Goal: Task Accomplishment & Management: Manage account settings

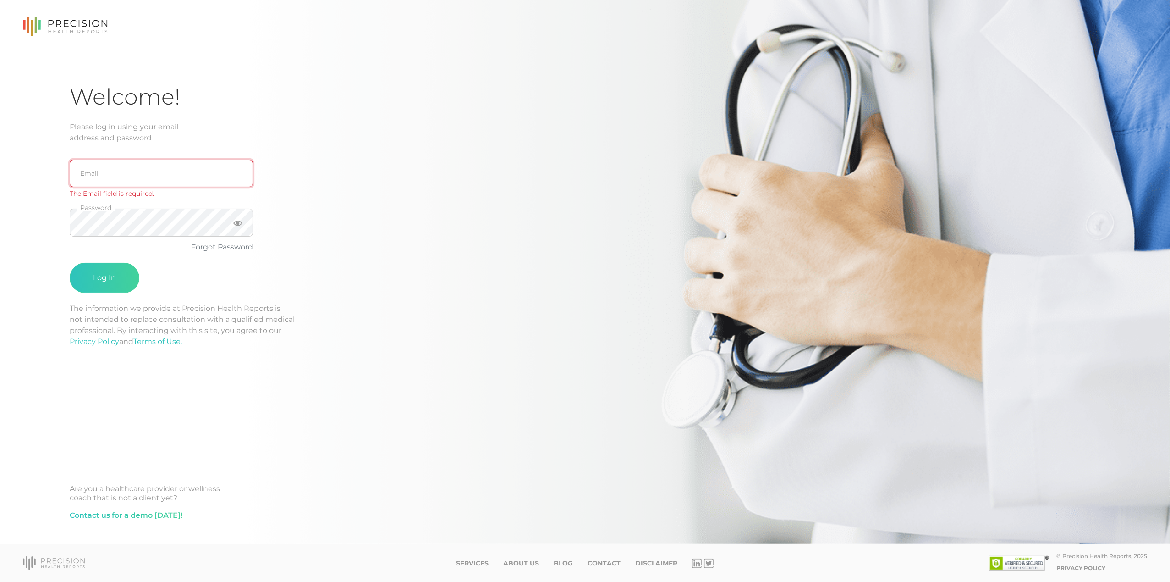
type input "[EMAIL_ADDRESS][DOMAIN_NAME]"
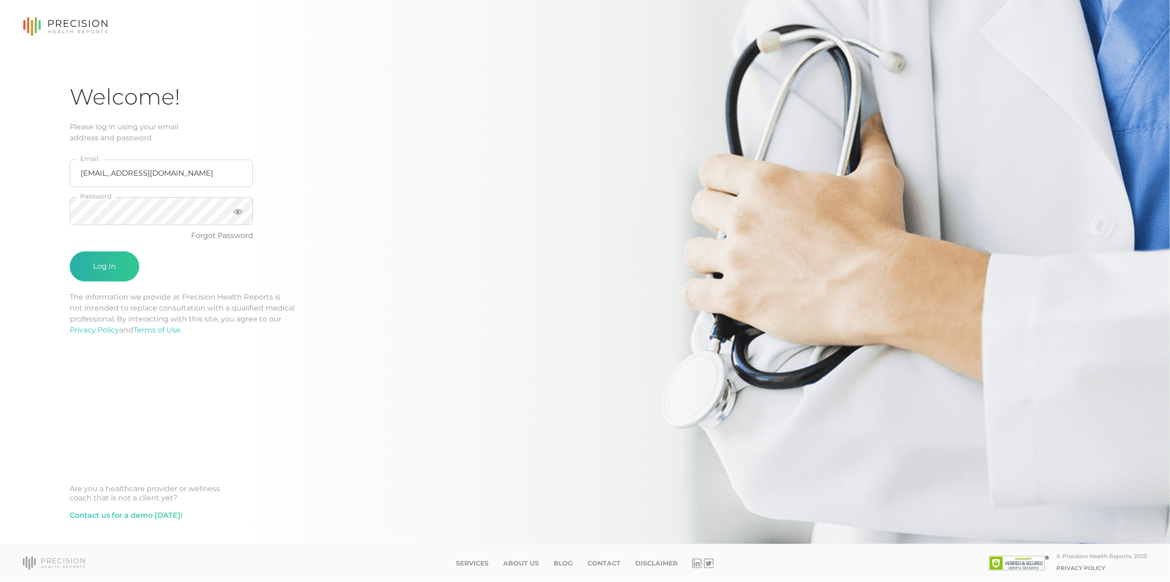
click at [127, 253] on button "Log In" at bounding box center [105, 266] width 70 height 30
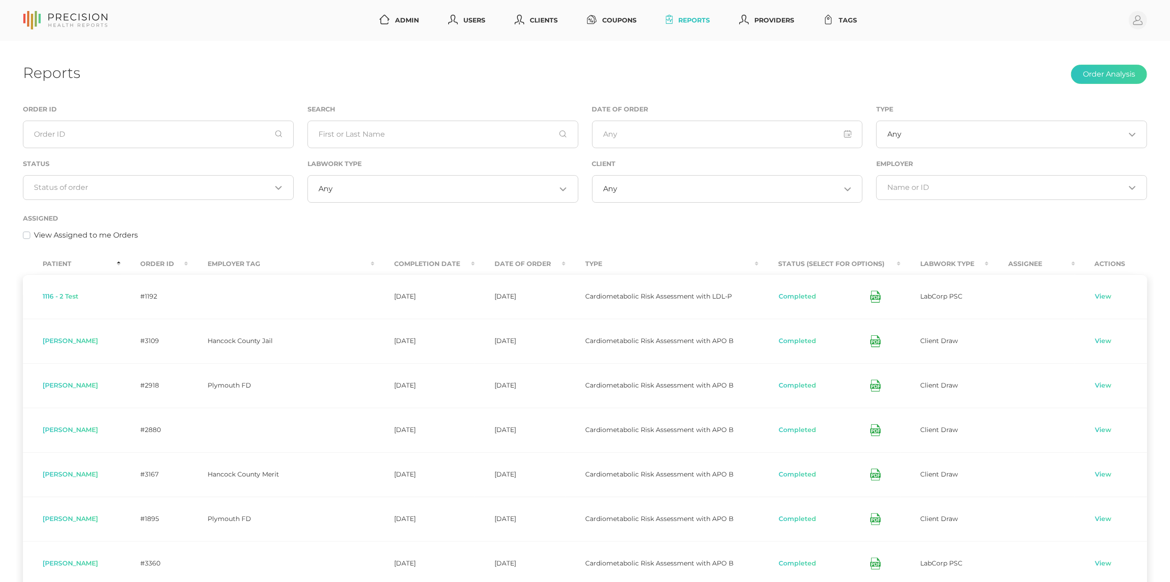
click at [660, 193] on input "Search for option" at bounding box center [728, 188] width 223 height 9
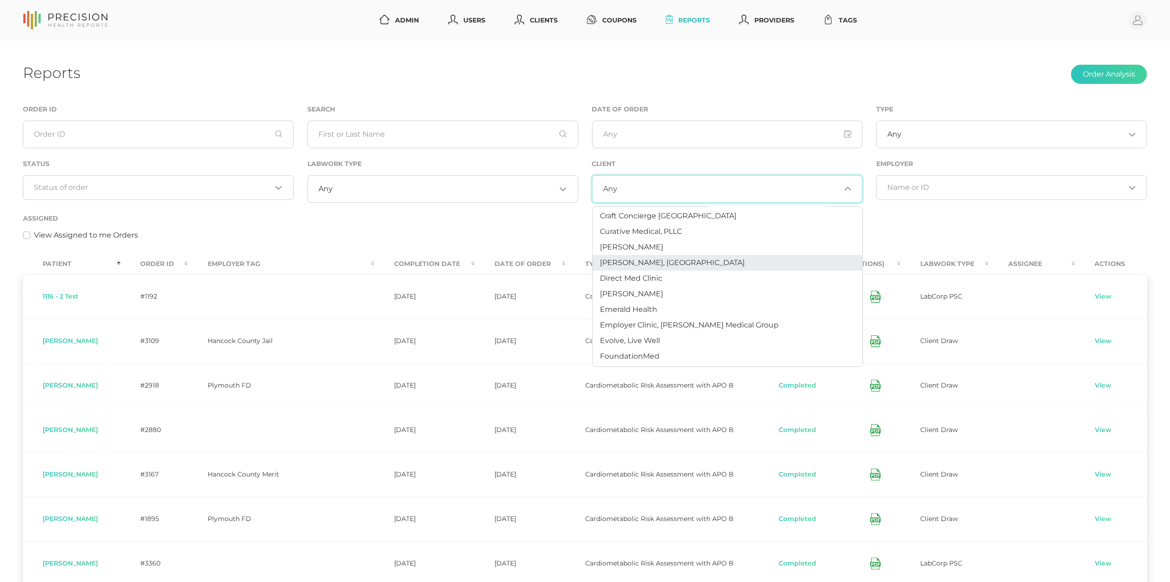
scroll to position [134, 0]
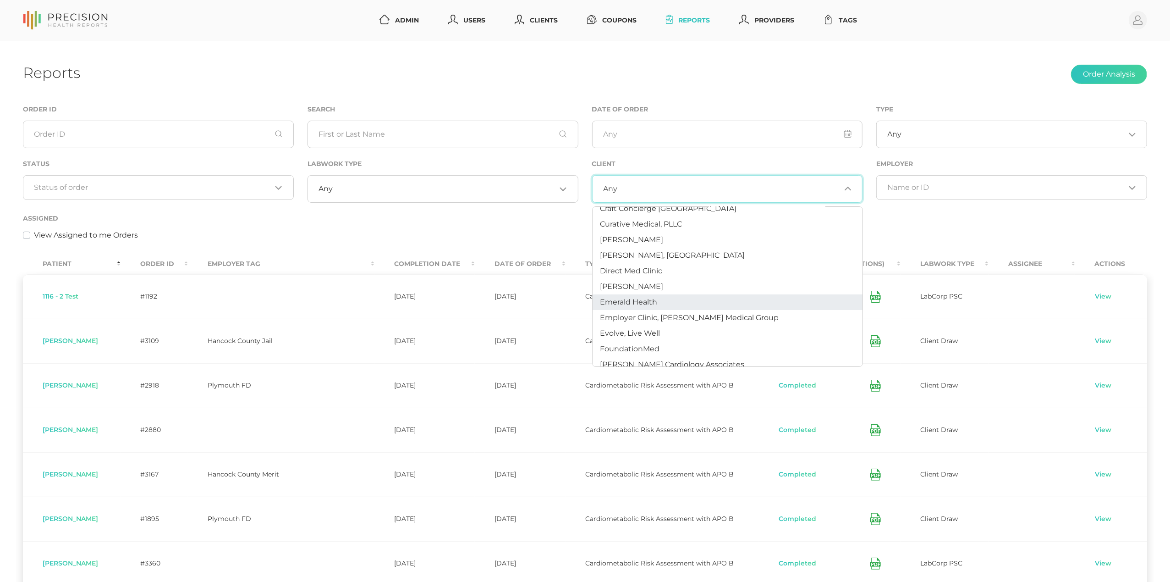
click at [651, 303] on span "Emerald Health" at bounding box center [628, 302] width 57 height 9
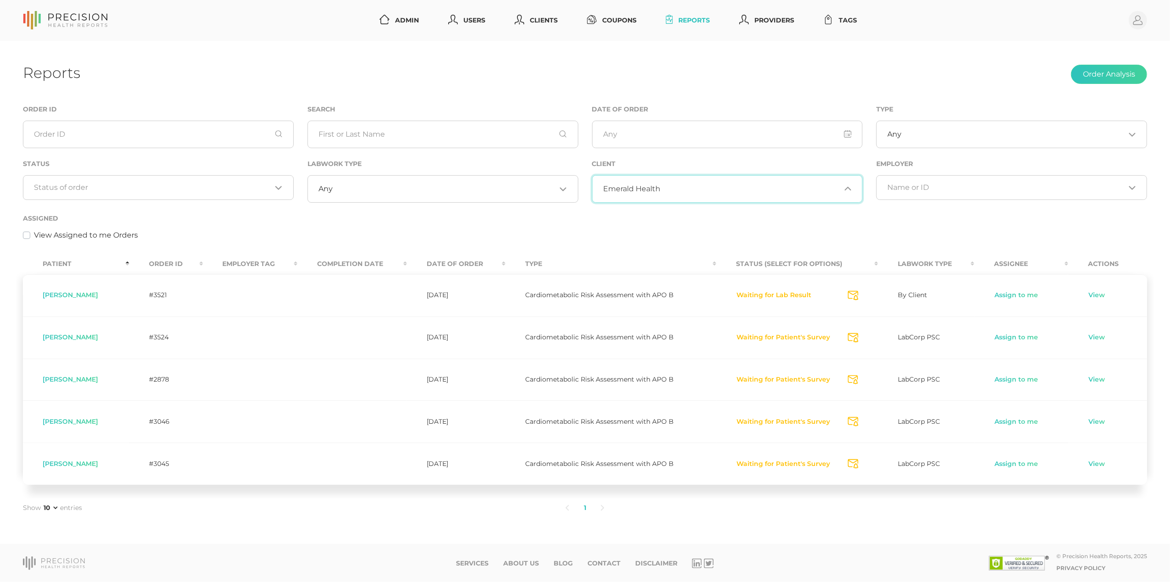
scroll to position [0, 0]
drag, startPoint x: 1134, startPoint y: 568, endPoint x: 787, endPoint y: 295, distance: 441.7
click at [787, 295] on button "Waiting for Lab Result" at bounding box center [774, 295] width 76 height 9
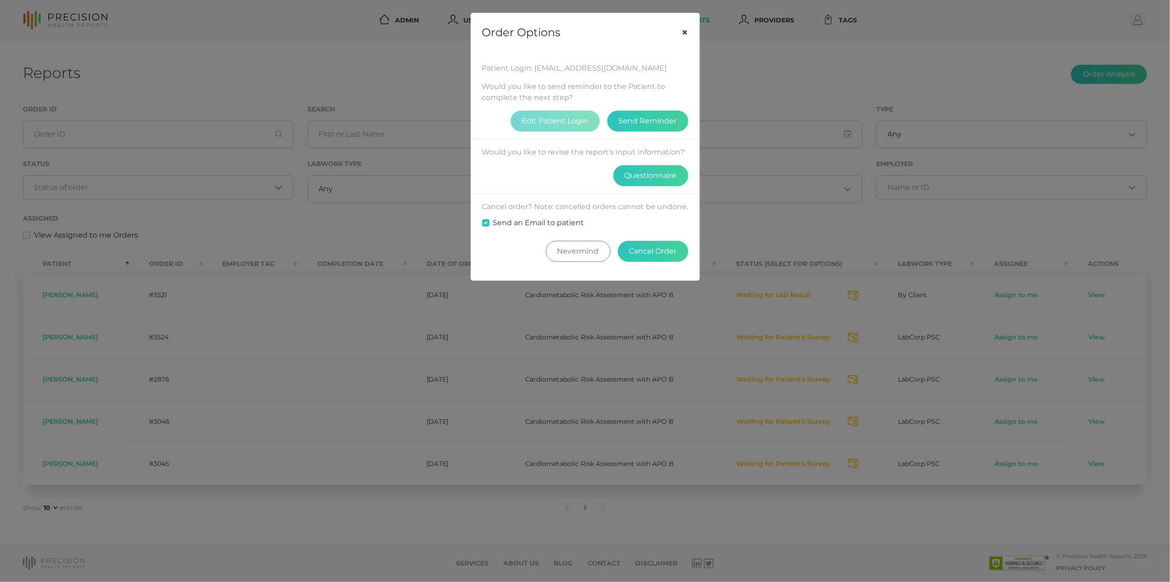
click at [686, 29] on button "×" at bounding box center [685, 32] width 28 height 39
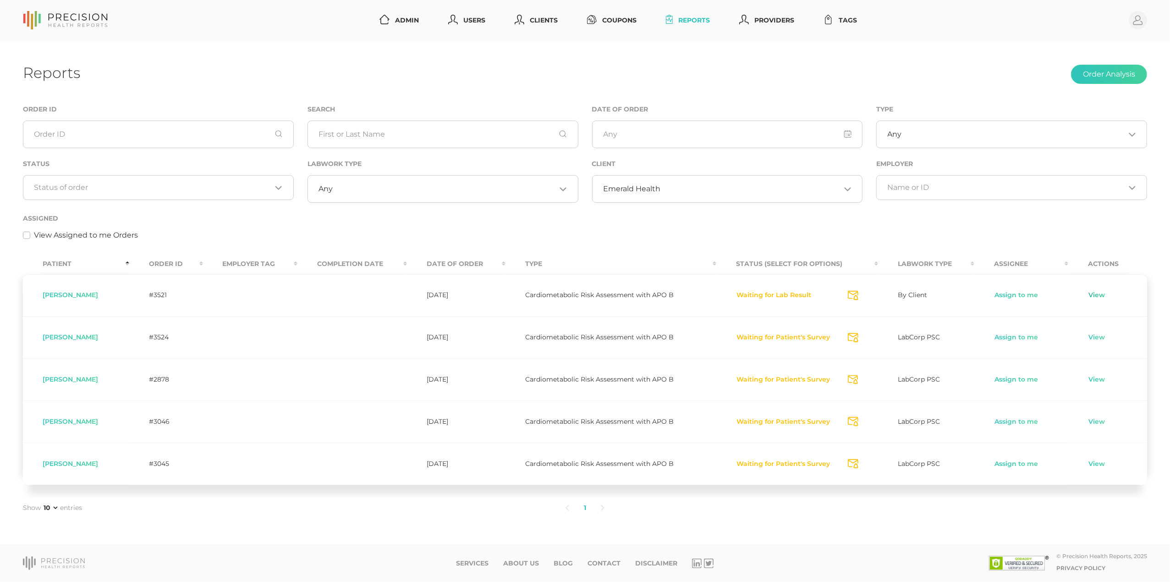
click at [1095, 295] on link "View" at bounding box center [1096, 295] width 17 height 9
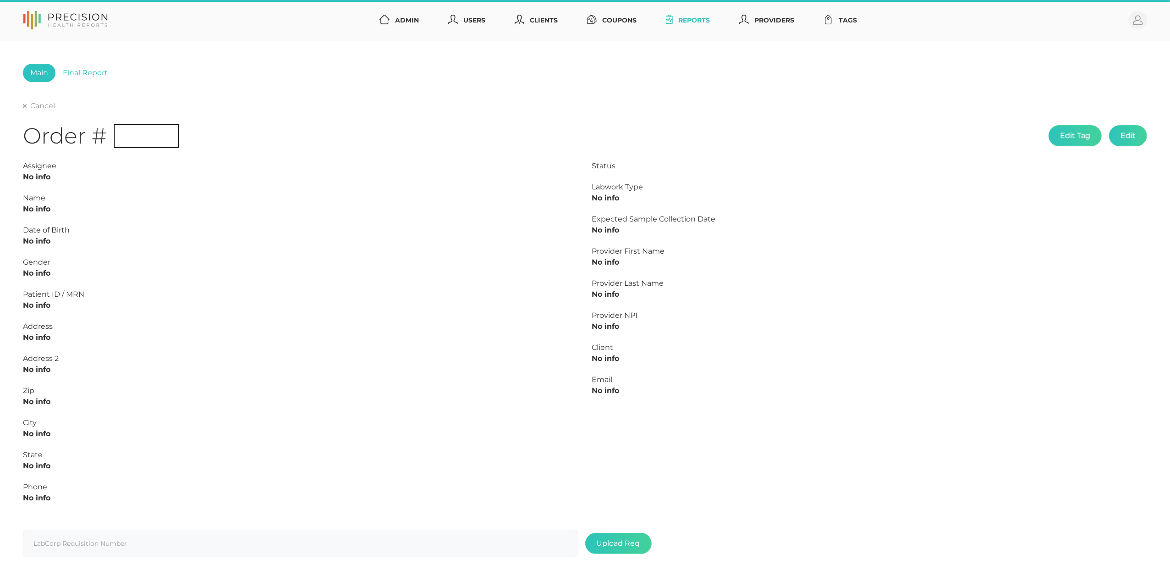
scroll to position [41, 0]
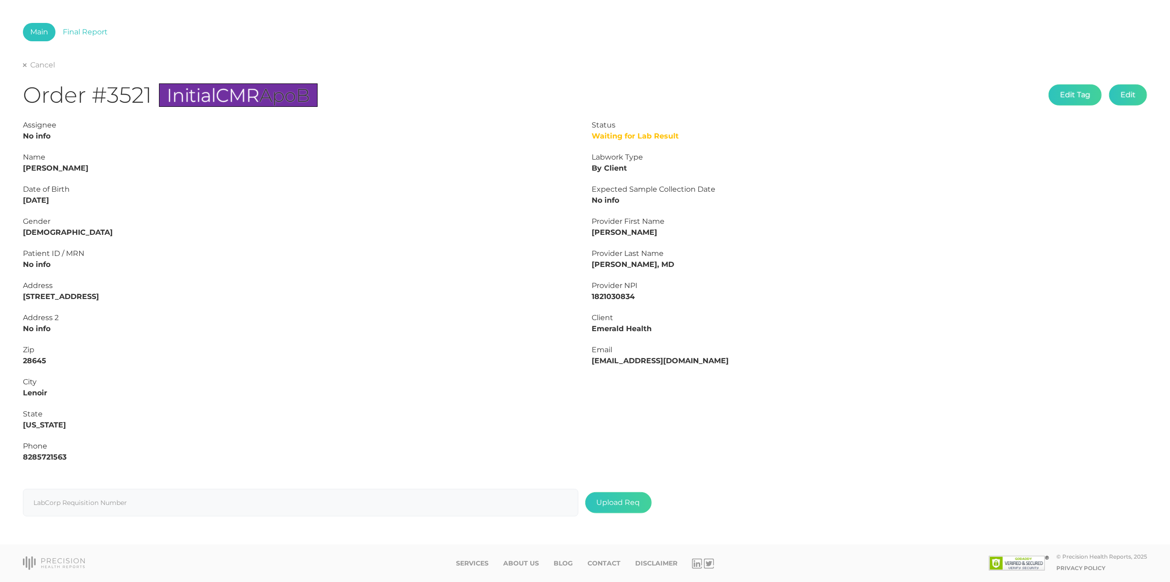
click at [56, 170] on strong "Cindy Kilgore" at bounding box center [56, 168] width 66 height 9
click at [56, 169] on strong "Cindy Kilgore" at bounding box center [56, 168] width 66 height 9
copy strong "Kilgore"
click at [34, 166] on strong "Cindy Kilgore" at bounding box center [56, 168] width 66 height 9
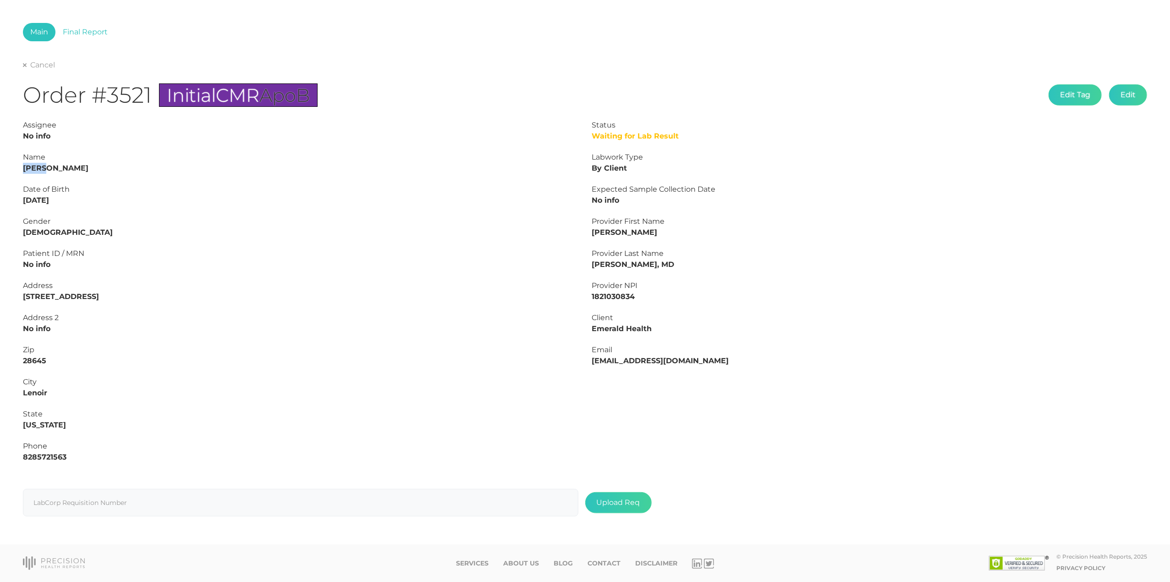
click at [34, 166] on strong "Cindy Kilgore" at bounding box center [56, 168] width 66 height 9
copy strong "Cindy"
click at [59, 165] on strong "Cindy Kilgore" at bounding box center [56, 168] width 66 height 9
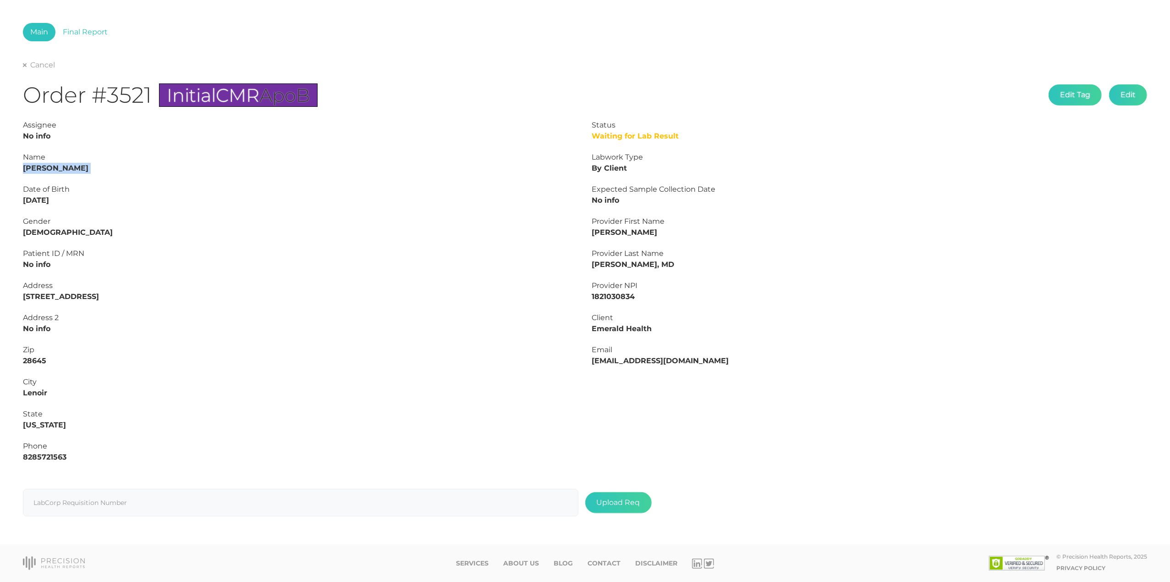
click at [59, 165] on strong "Cindy Kilgore" at bounding box center [56, 168] width 66 height 9
click at [59, 166] on strong "Cindy Kilgore" at bounding box center [56, 168] width 66 height 9
drag, startPoint x: 68, startPoint y: 197, endPoint x: -3, endPoint y: 200, distance: 70.7
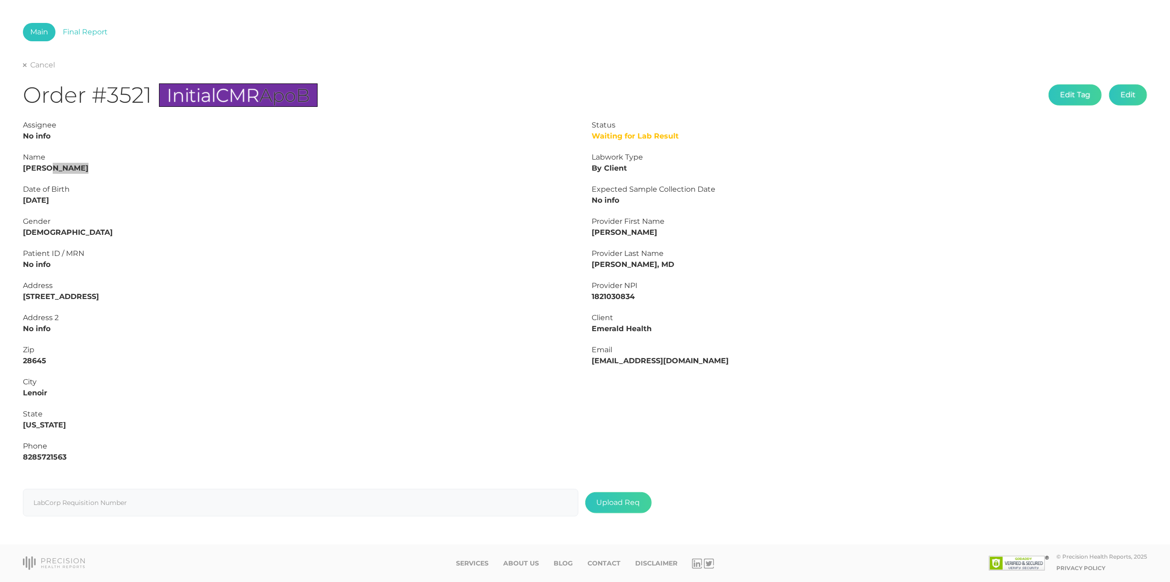
click at [0, 200] on html "Admin Users Clients Coupons Reports Providers Tags Profile Main Final Report Ca…" at bounding box center [585, 270] width 1170 height 623
copy strong "04/22/1955"
click at [39, 457] on strong "8285721563" at bounding box center [45, 456] width 44 height 9
copy strong "8285721563"
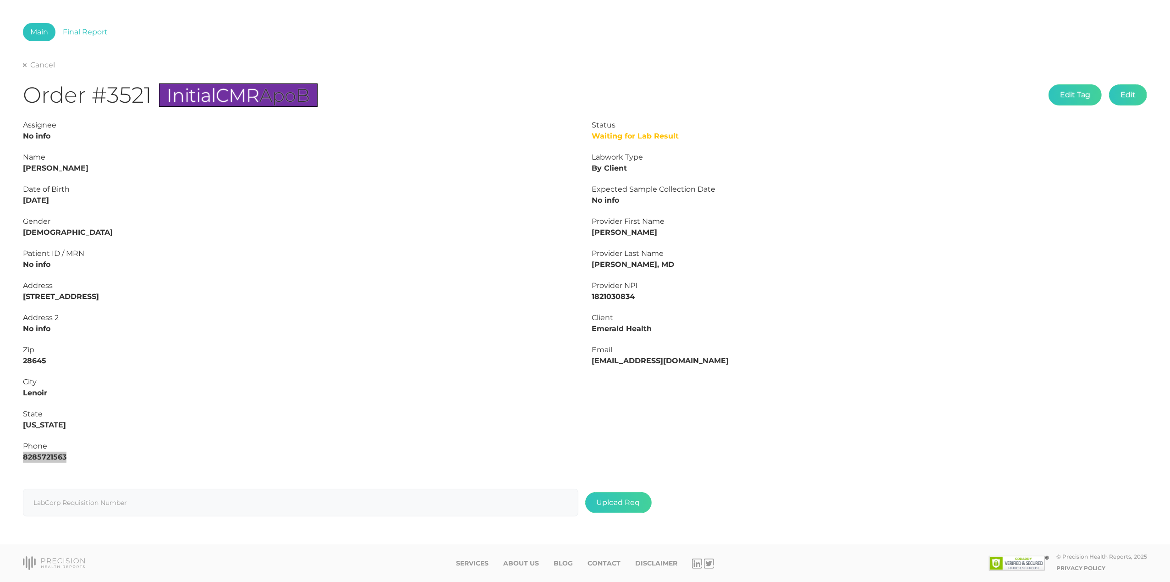
click at [622, 293] on strong "1821030834" at bounding box center [613, 296] width 43 height 9
click at [619, 296] on strong "1821030834" at bounding box center [613, 296] width 43 height 9
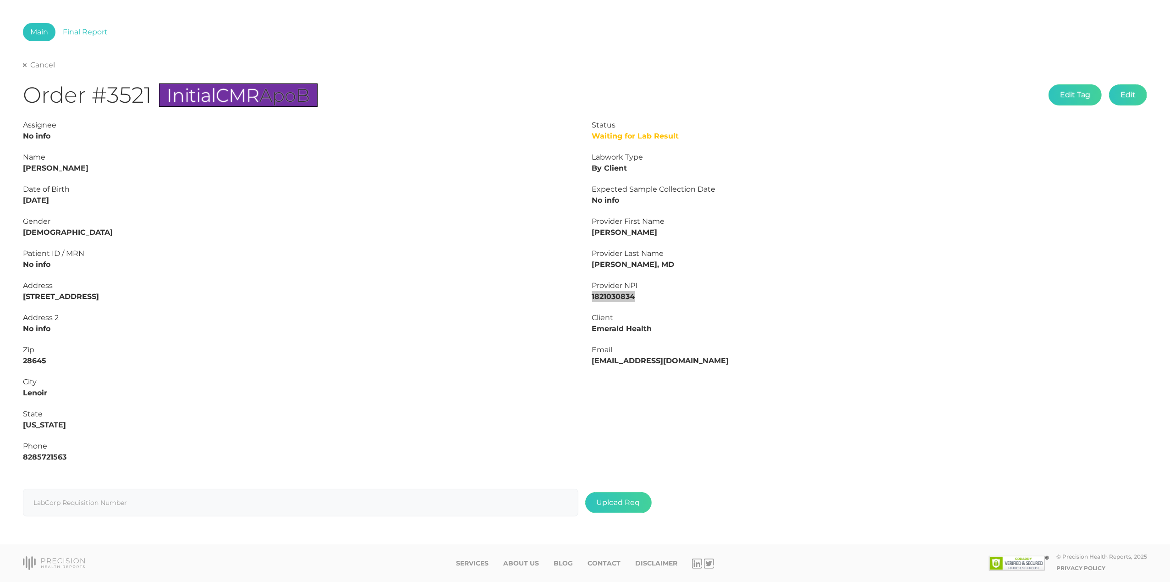
click at [35, 67] on link "Cancel" at bounding box center [39, 65] width 32 height 9
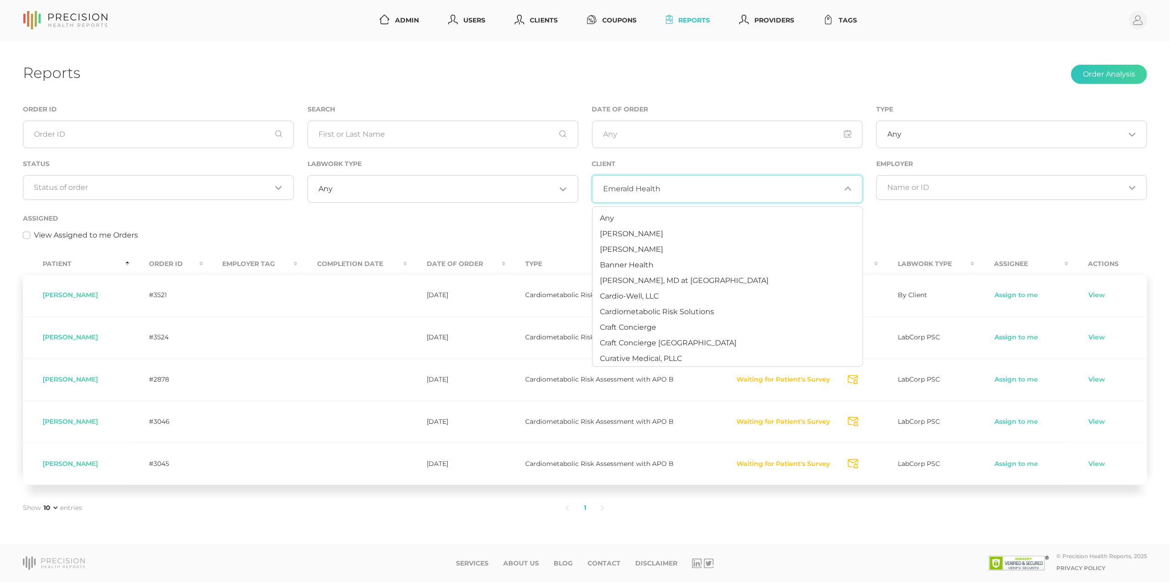
click at [635, 184] on span "Emerald Health" at bounding box center [631, 188] width 57 height 9
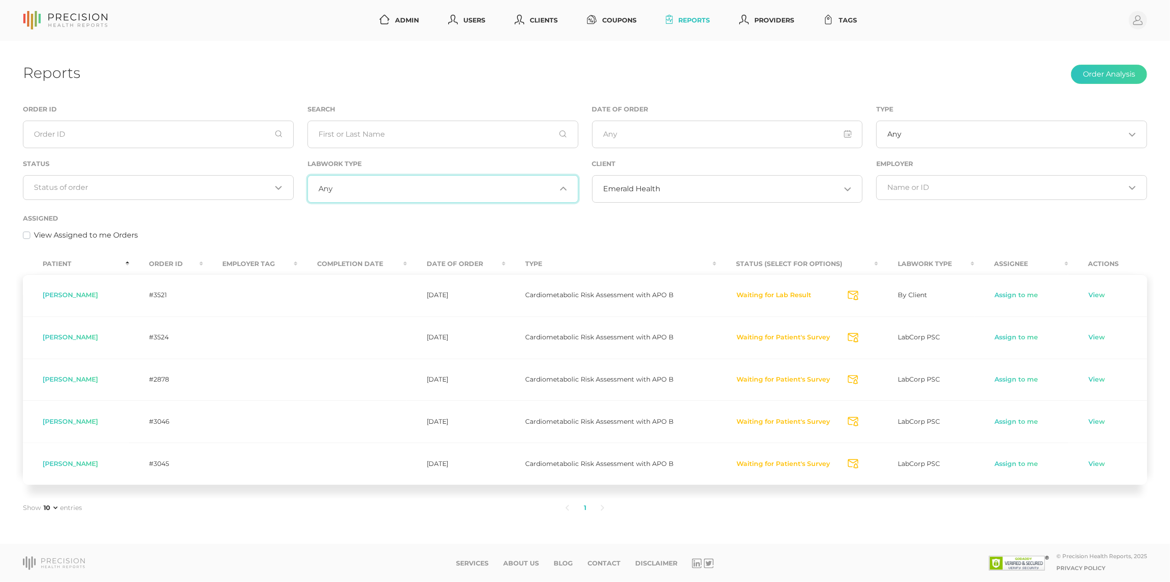
click at [506, 181] on div "Any Loading..." at bounding box center [443, 189] width 271 height 28
click at [618, 55] on div "Reports Order Analysis Order ID Search Date of Order Type Any Loading... Status…" at bounding box center [585, 292] width 1170 height 503
click at [552, 17] on link "Clients" at bounding box center [536, 20] width 50 height 17
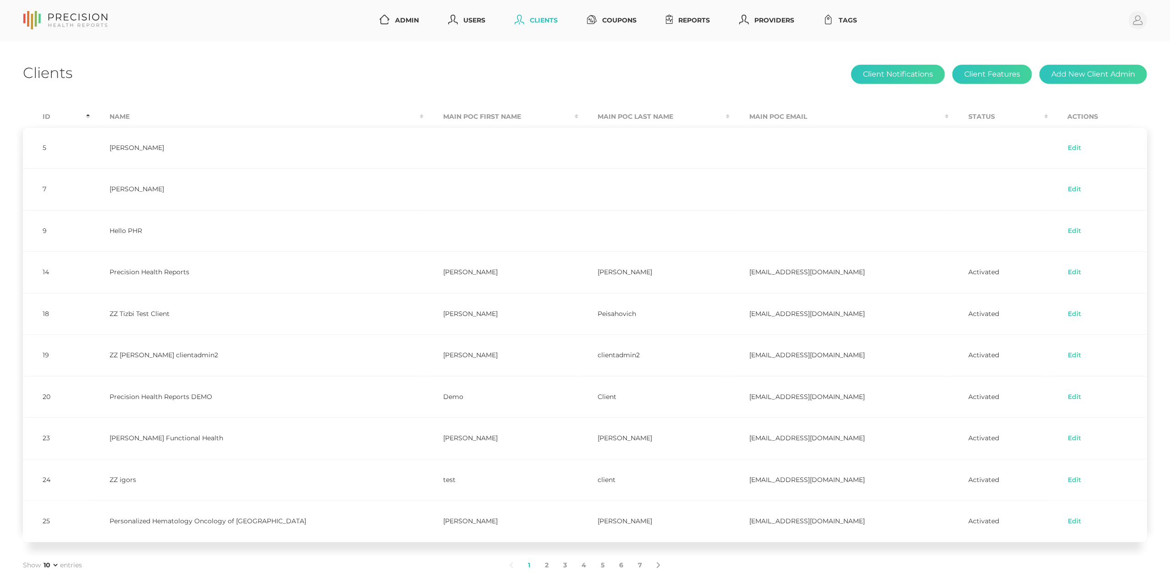
click at [135, 114] on th "Name" at bounding box center [257, 116] width 334 height 21
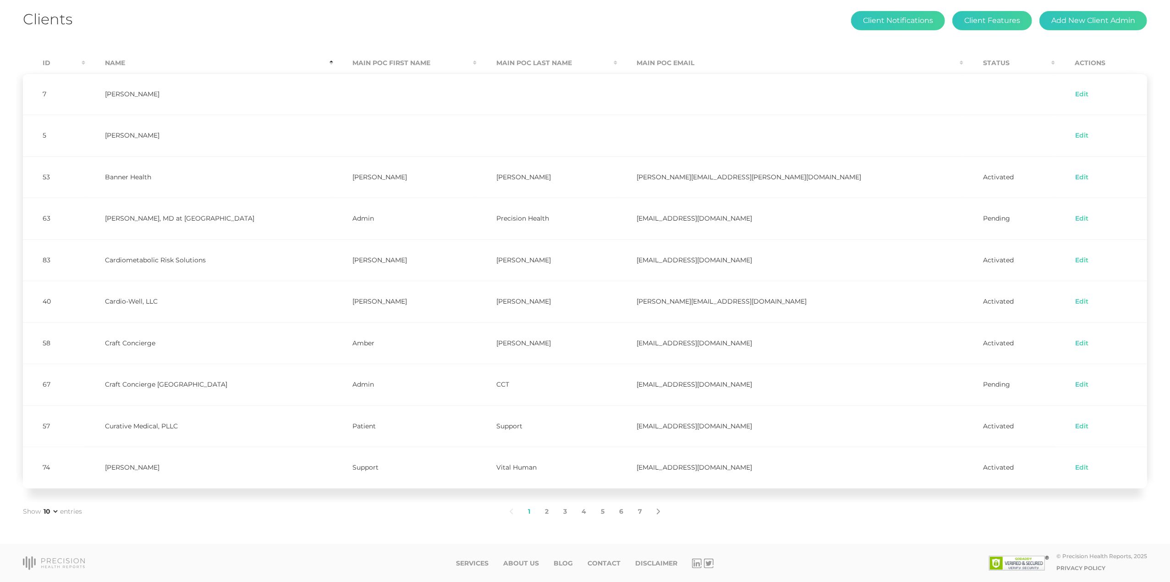
scroll to position [56, 0]
select select "75"
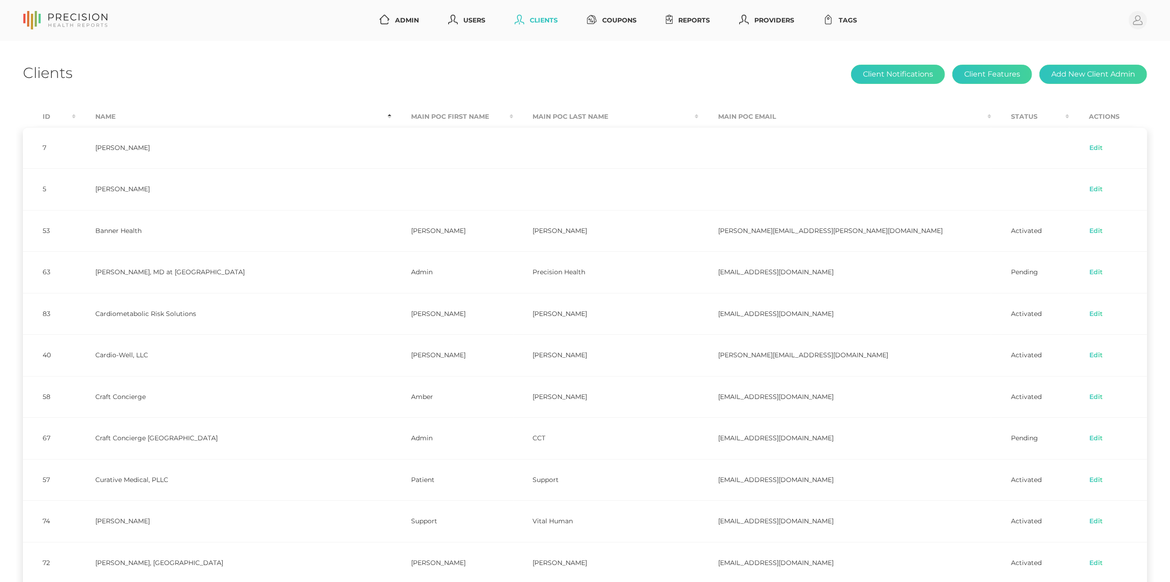
scroll to position [0, 0]
drag, startPoint x: 991, startPoint y: 32, endPoint x: 1004, endPoint y: 72, distance: 42.3
click at [991, 32] on nav "Admin Users Clients Coupons Reports Providers Tags Profile" at bounding box center [585, 20] width 1170 height 41
click at [1003, 75] on button "Client Features" at bounding box center [993, 74] width 80 height 19
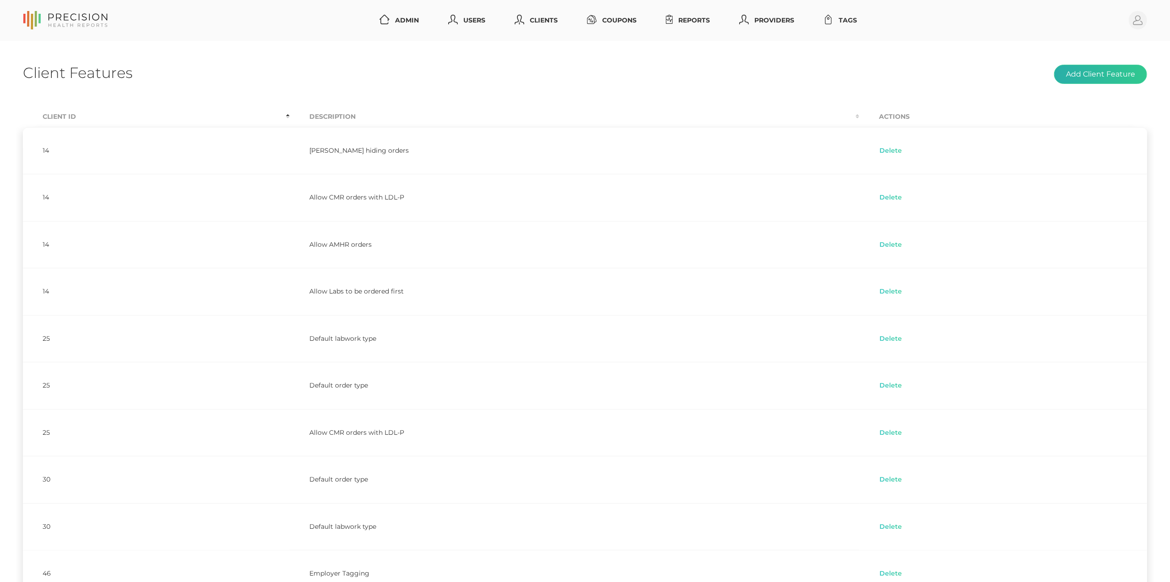
click at [1126, 78] on button "Add Client Feature" at bounding box center [1100, 74] width 93 height 19
click at [1099, 74] on button "Add Client Feature" at bounding box center [1100, 74] width 93 height 19
click at [1074, 72] on button "Add Client Feature" at bounding box center [1100, 74] width 93 height 19
click at [1077, 76] on button "Add Client Feature" at bounding box center [1100, 74] width 93 height 19
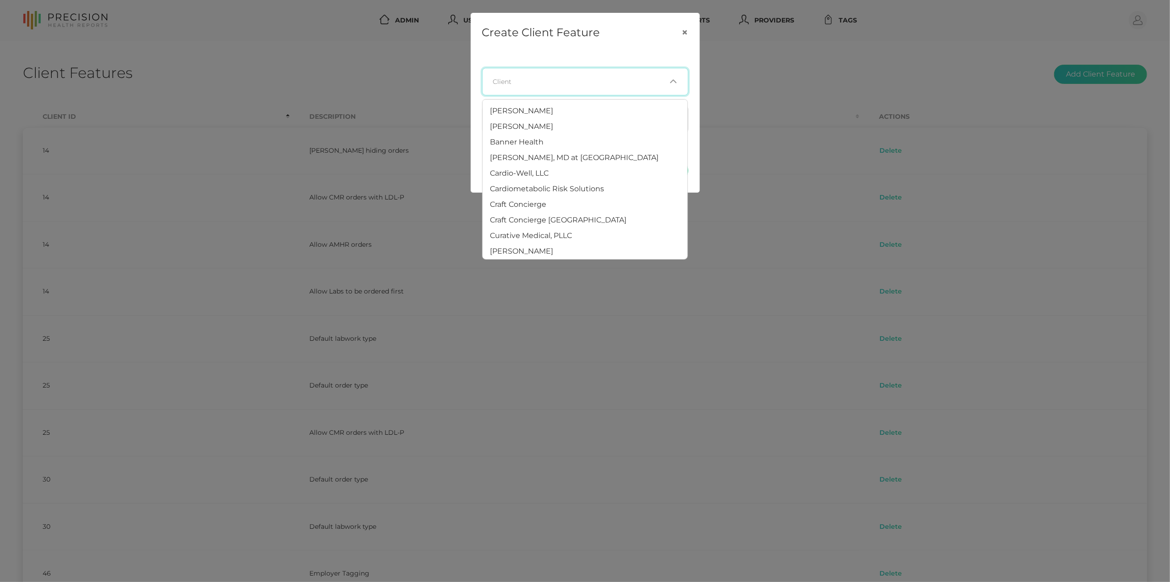
click at [558, 93] on div "Loading..." at bounding box center [585, 82] width 206 height 28
click at [523, 125] on span "Emerald Health" at bounding box center [518, 124] width 57 height 9
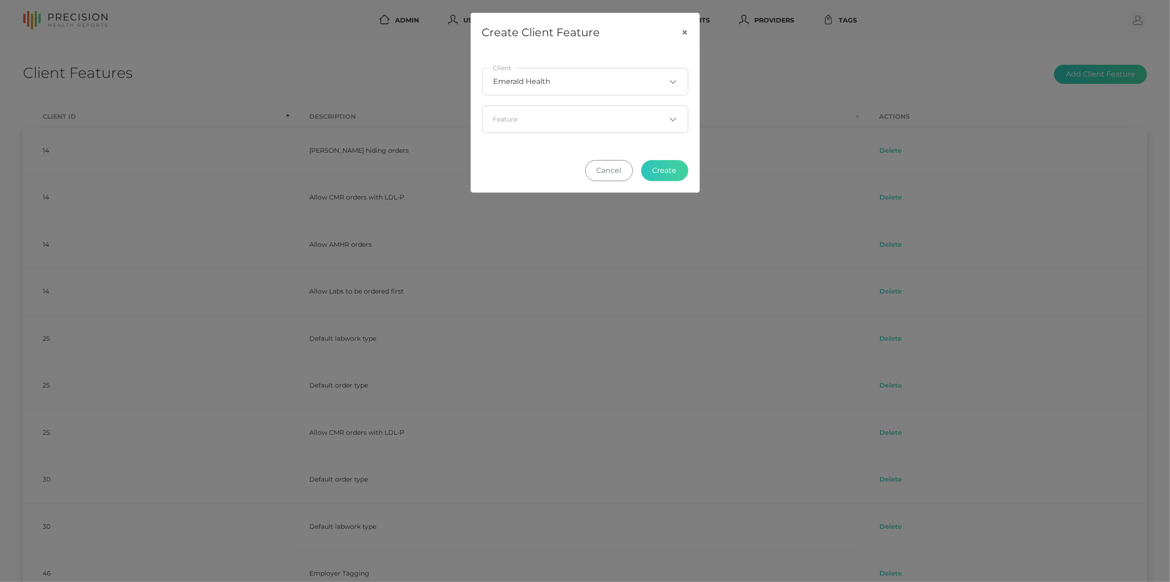
click at [580, 127] on div "Loading..." at bounding box center [585, 119] width 206 height 28
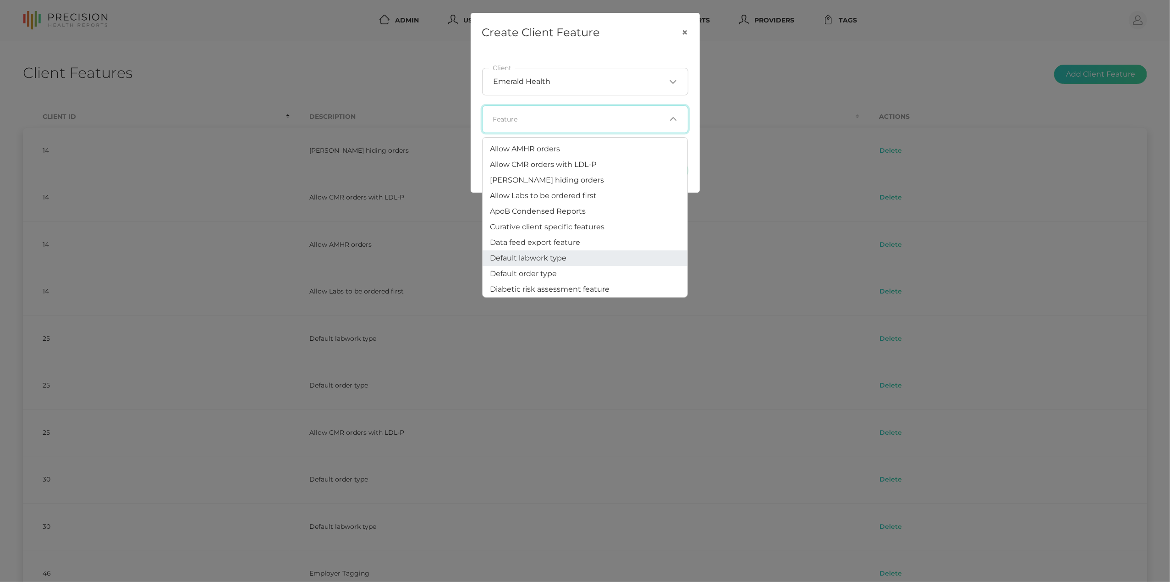
click at [567, 254] on li "Default labwork type" at bounding box center [585, 258] width 205 height 16
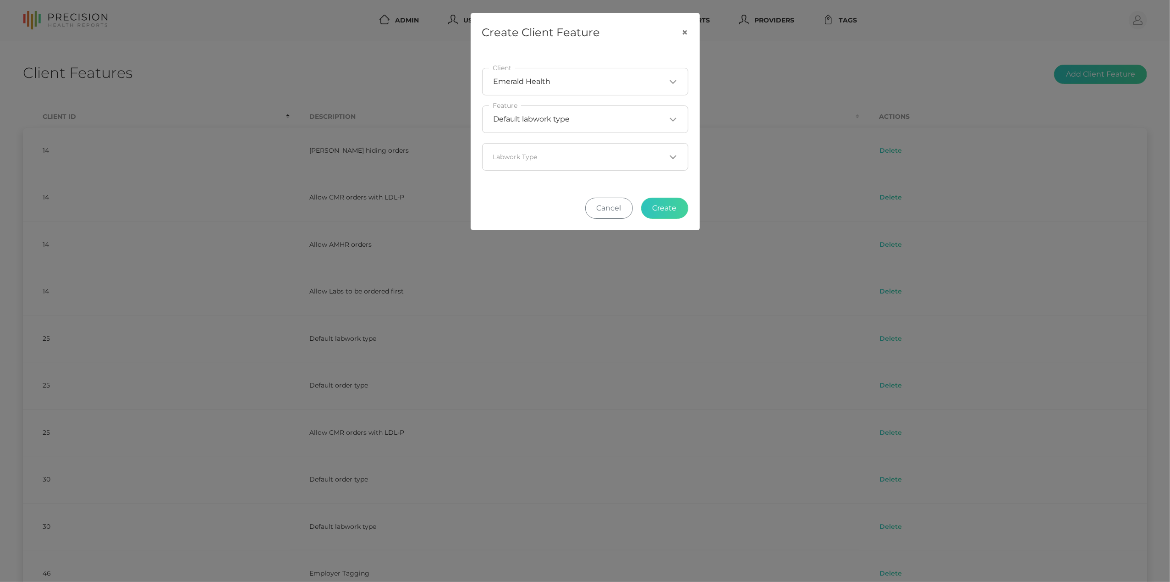
click at [578, 164] on div "Loading..." at bounding box center [585, 157] width 206 height 28
click at [545, 215] on li "LabCorp PSC" at bounding box center [585, 218] width 205 height 16
click at [662, 213] on button "Create" at bounding box center [664, 208] width 47 height 21
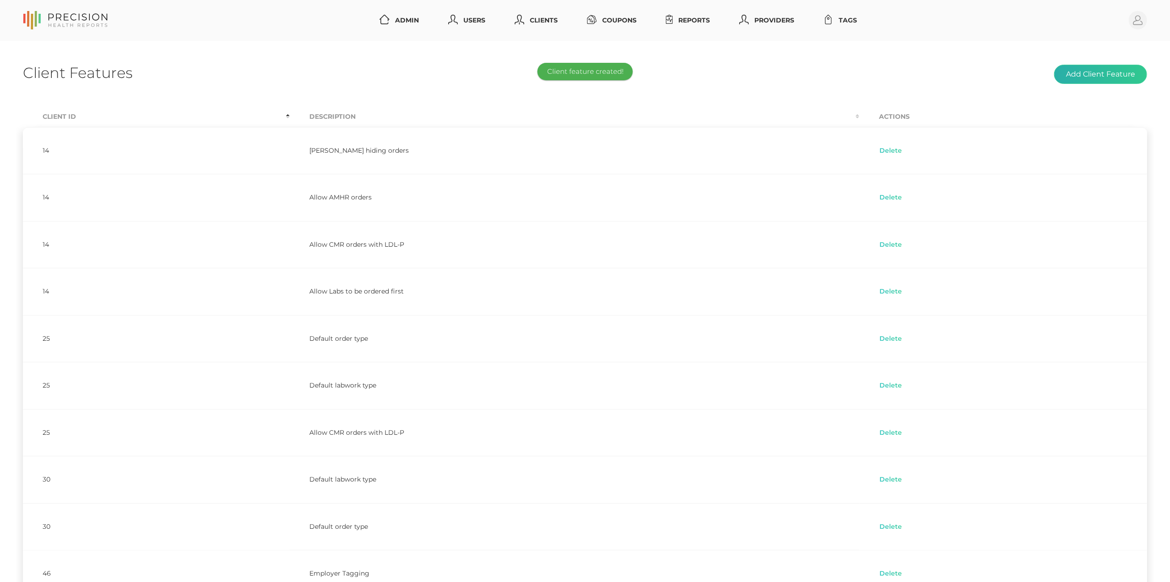
click at [1092, 73] on button "Add Client Feature" at bounding box center [1100, 74] width 93 height 19
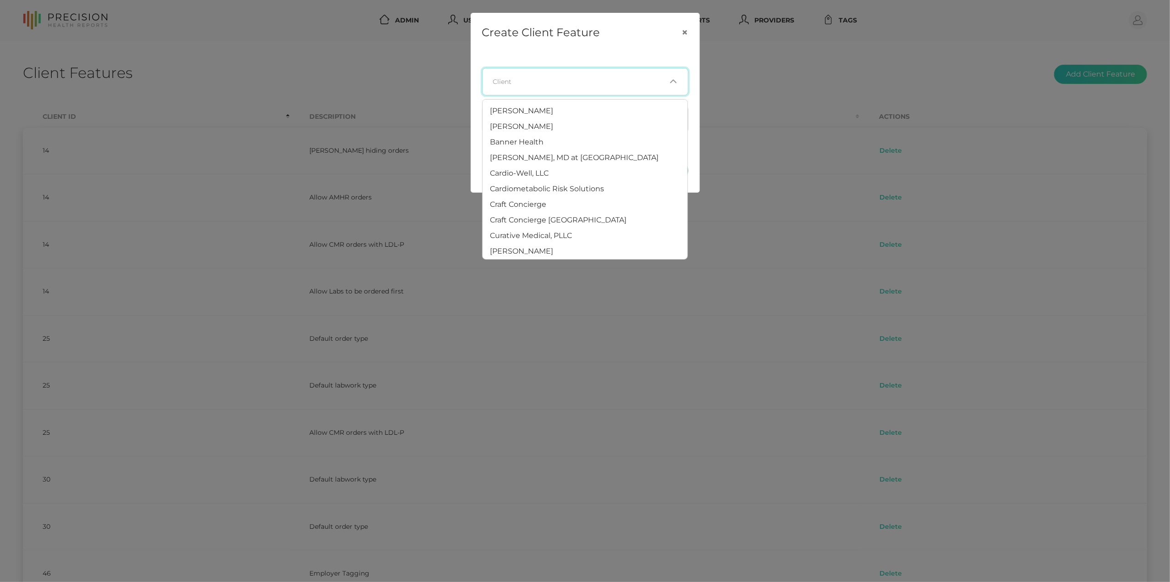
click at [645, 77] on input "Search for option" at bounding box center [579, 81] width 173 height 9
click at [538, 198] on span "Emerald Health" at bounding box center [518, 201] width 57 height 9
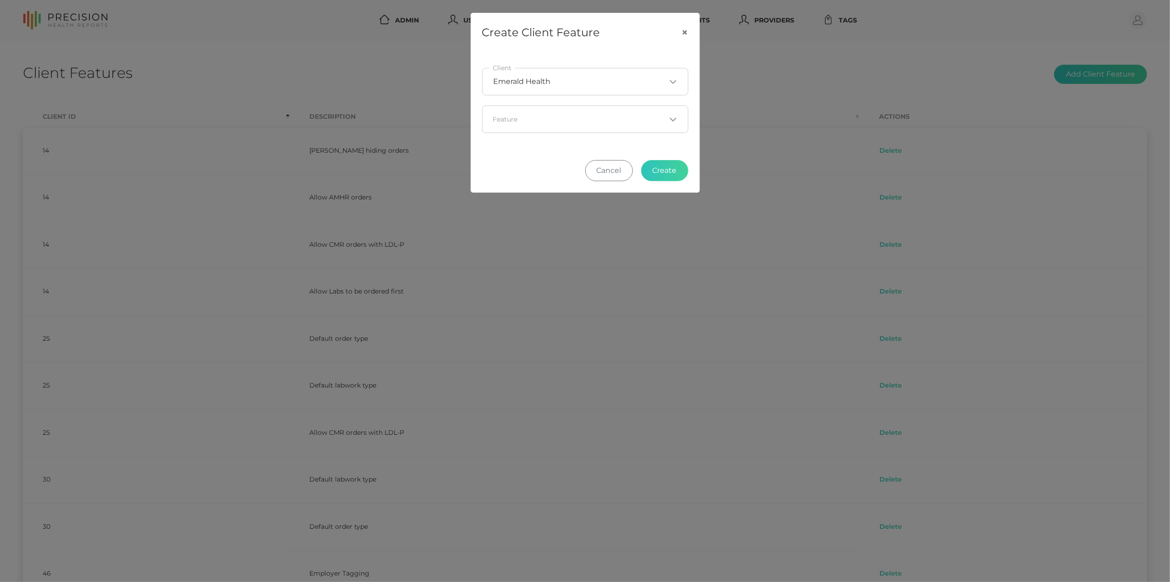
click at [640, 123] on input "Search for option" at bounding box center [579, 119] width 173 height 9
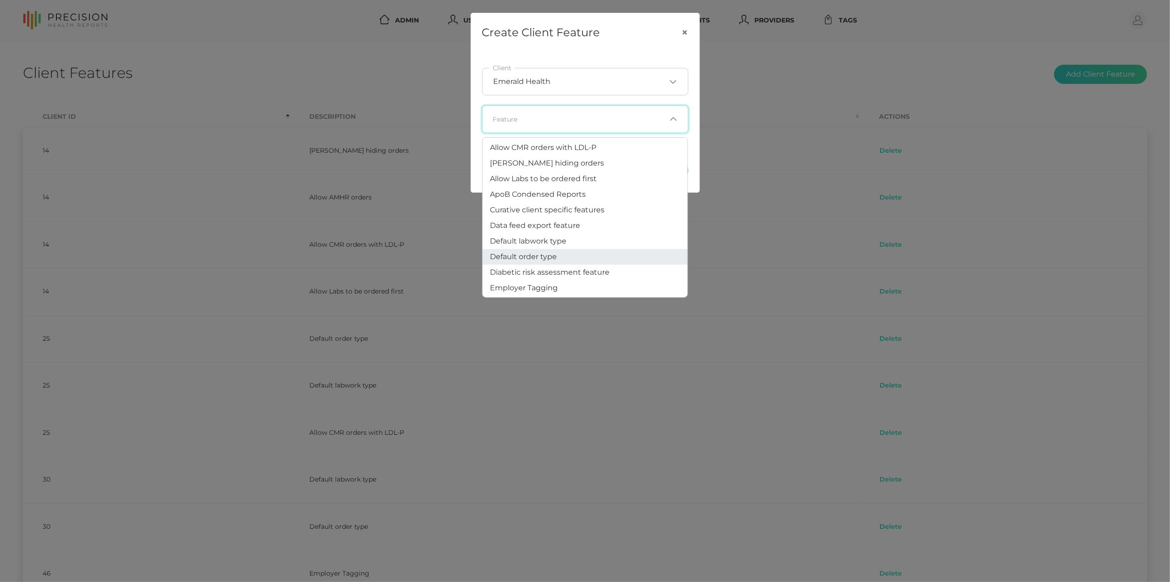
scroll to position [24, 0]
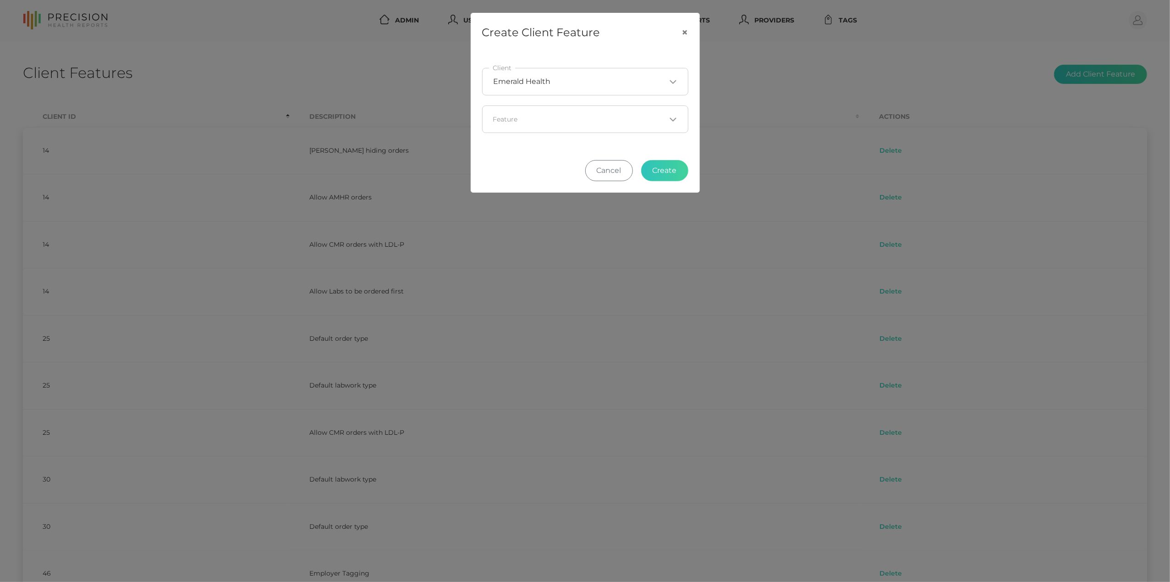
click at [357, 99] on div "Create Client Feature × Emerald Health Loading... Client Loading... Feature Can…" at bounding box center [585, 291] width 1170 height 582
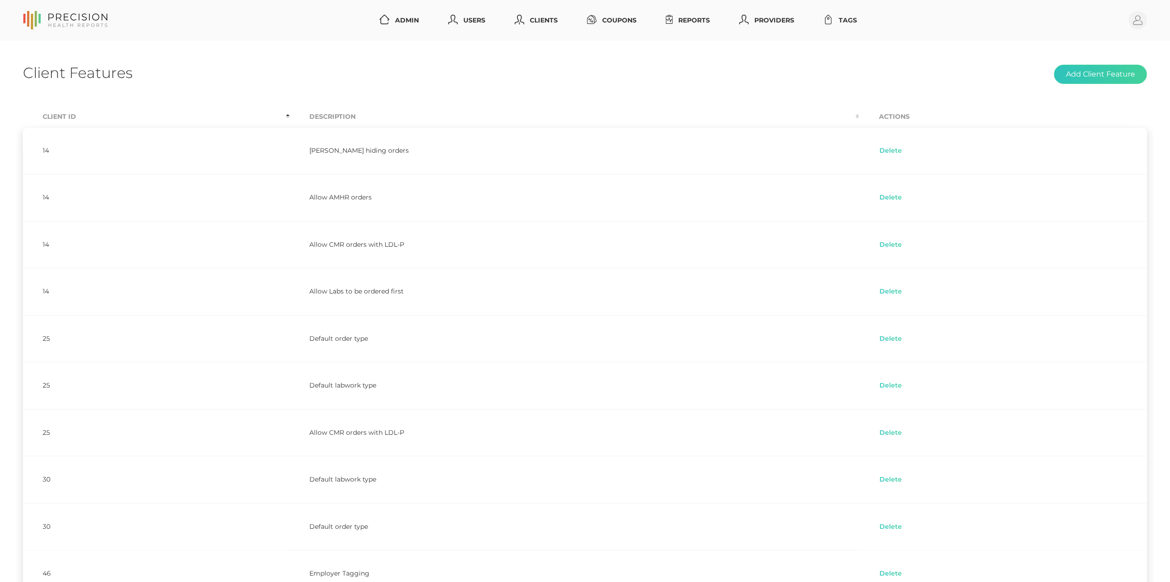
scroll to position [0, 0]
click at [532, 28] on link "Clients" at bounding box center [536, 20] width 50 height 17
select select "75"
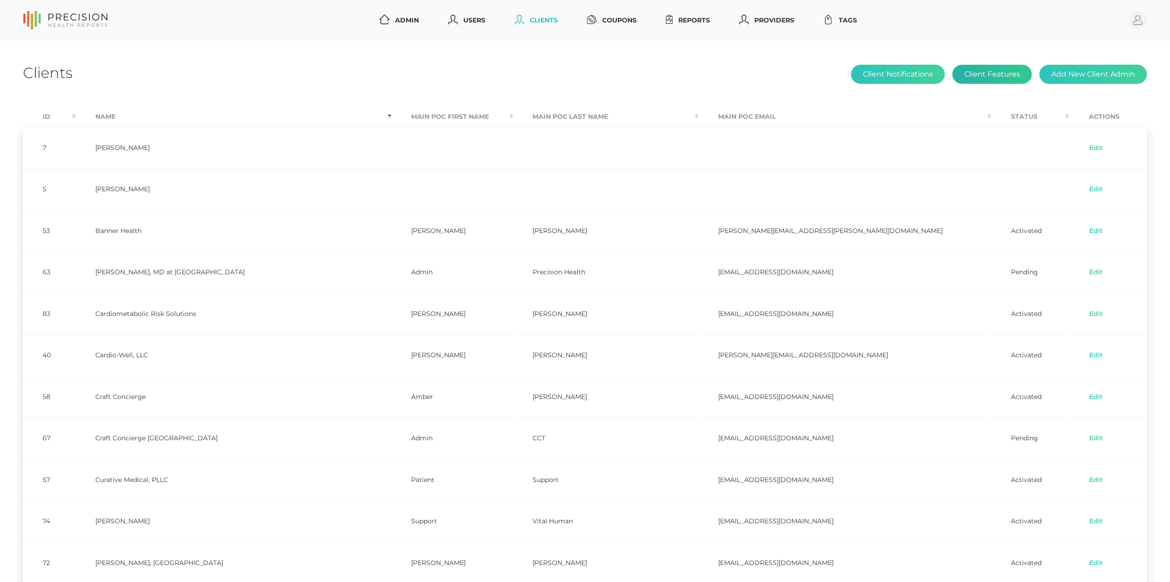
click at [996, 72] on button "Client Features" at bounding box center [993, 74] width 80 height 19
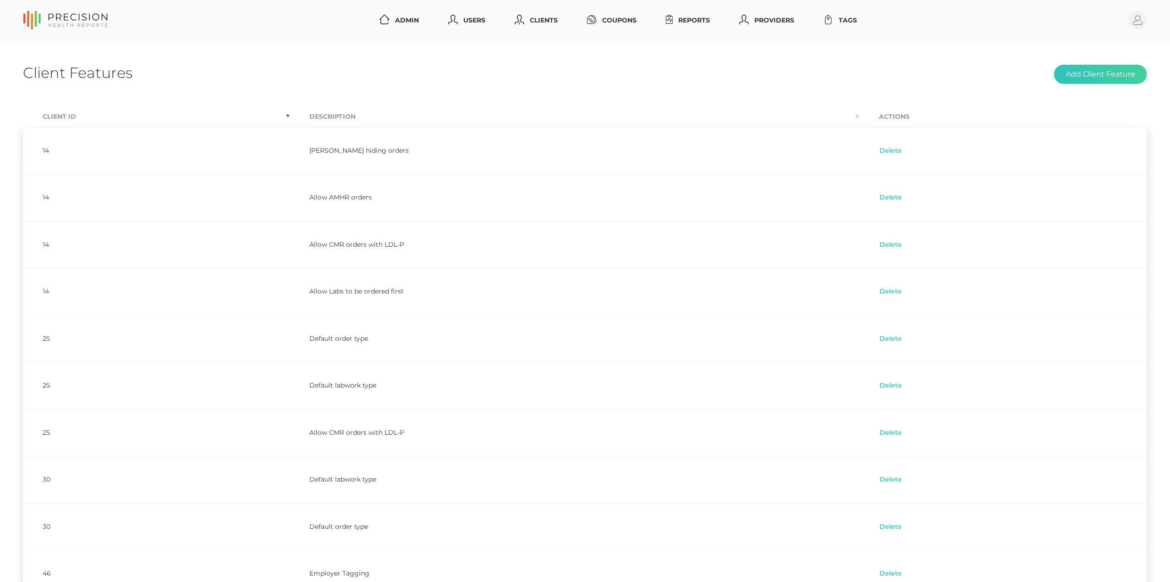
click at [63, 116] on th "Client Id" at bounding box center [156, 116] width 267 height 21
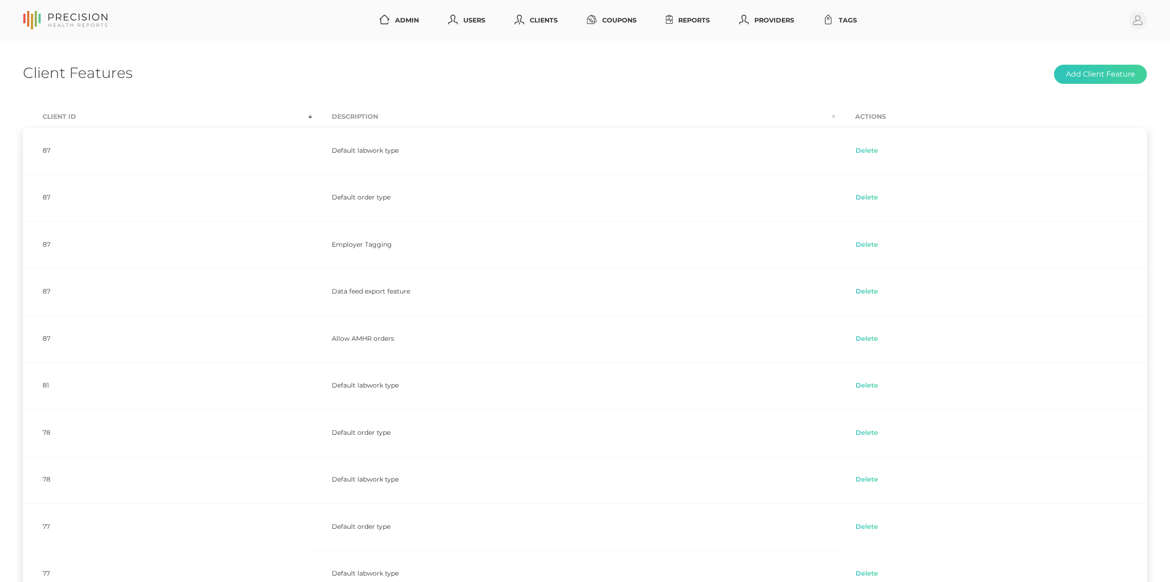
click at [63, 115] on th "Client Id" at bounding box center [167, 116] width 289 height 21
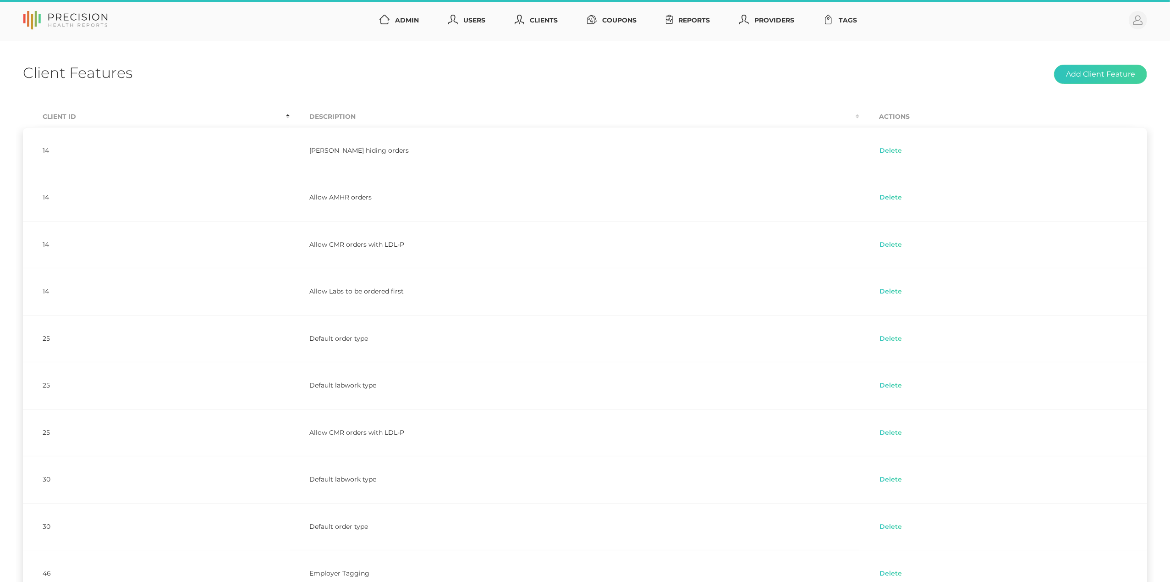
click at [63, 115] on th "Client Id" at bounding box center [156, 116] width 267 height 21
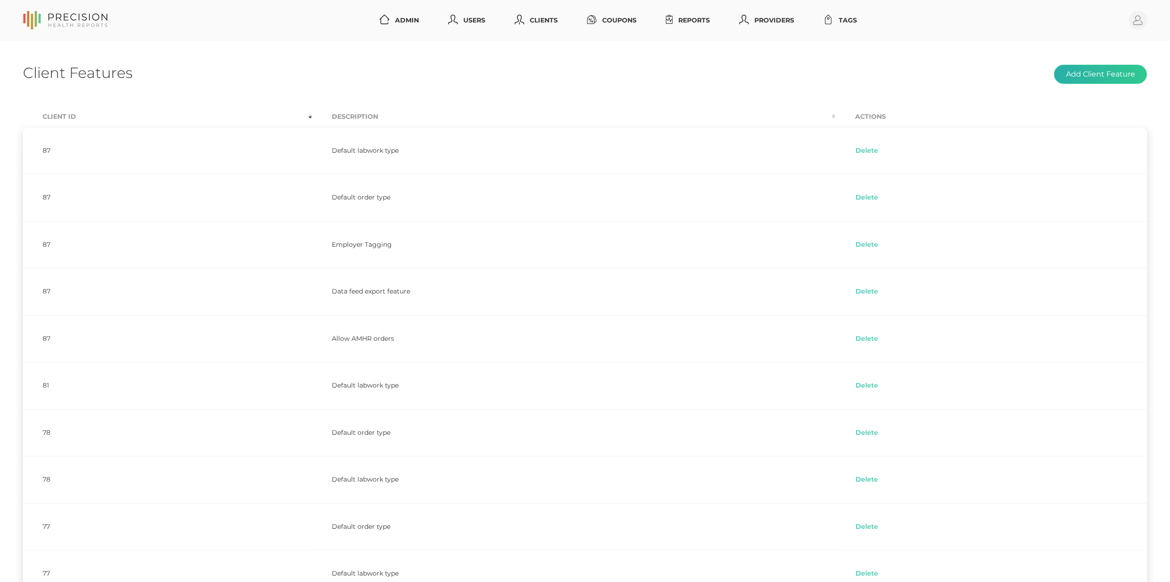
click at [1081, 77] on button "Add Client Feature" at bounding box center [1100, 74] width 93 height 19
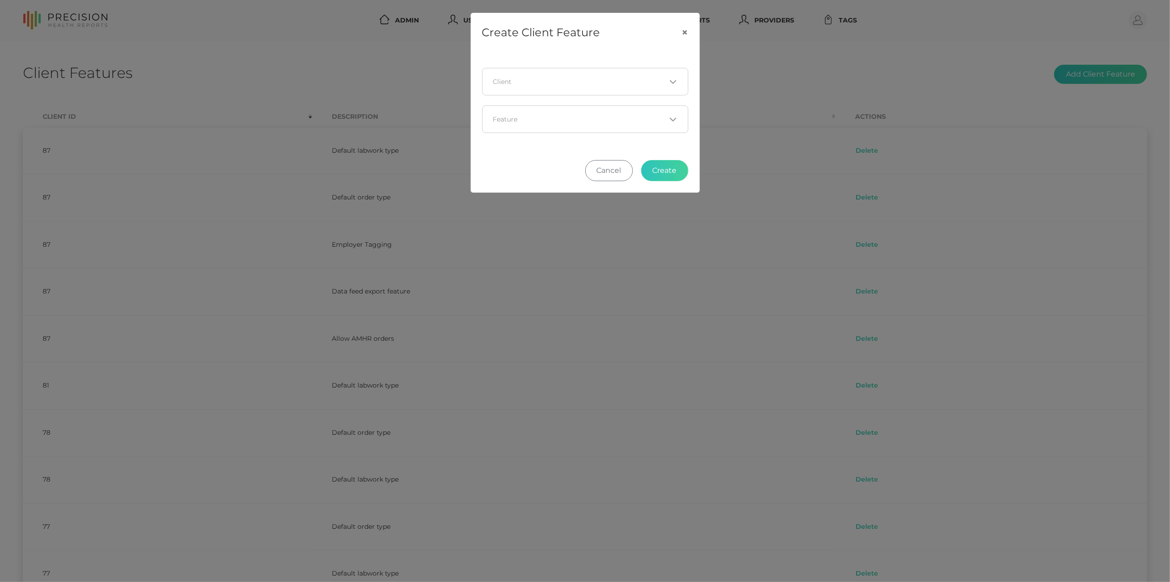
click at [656, 70] on div "Loading..." at bounding box center [585, 82] width 206 height 28
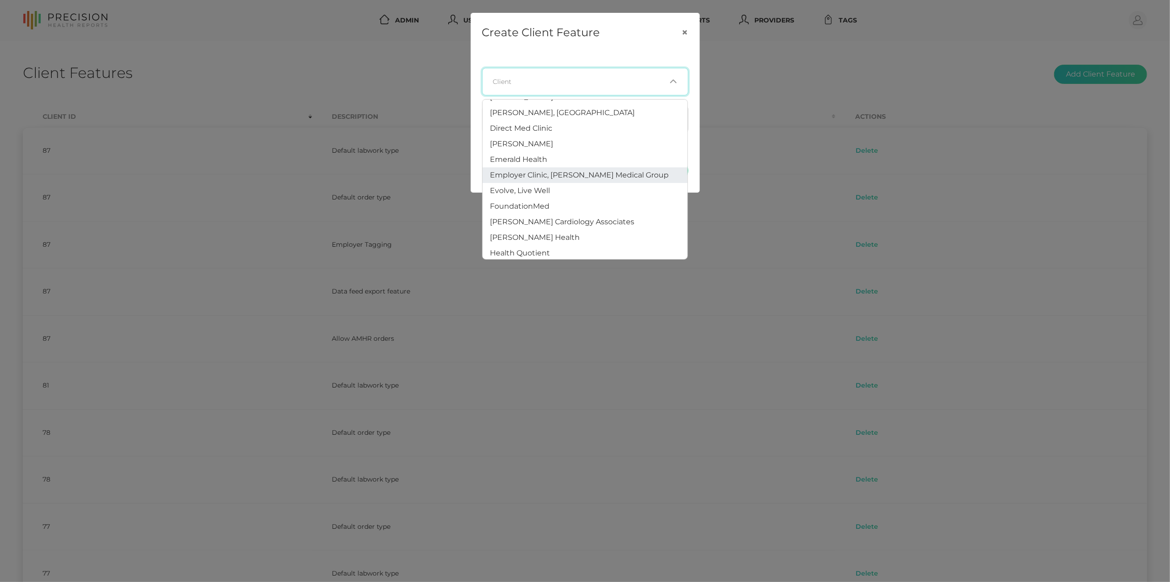
scroll to position [154, 0]
click at [574, 158] on li "Emerald Health" at bounding box center [585, 159] width 205 height 16
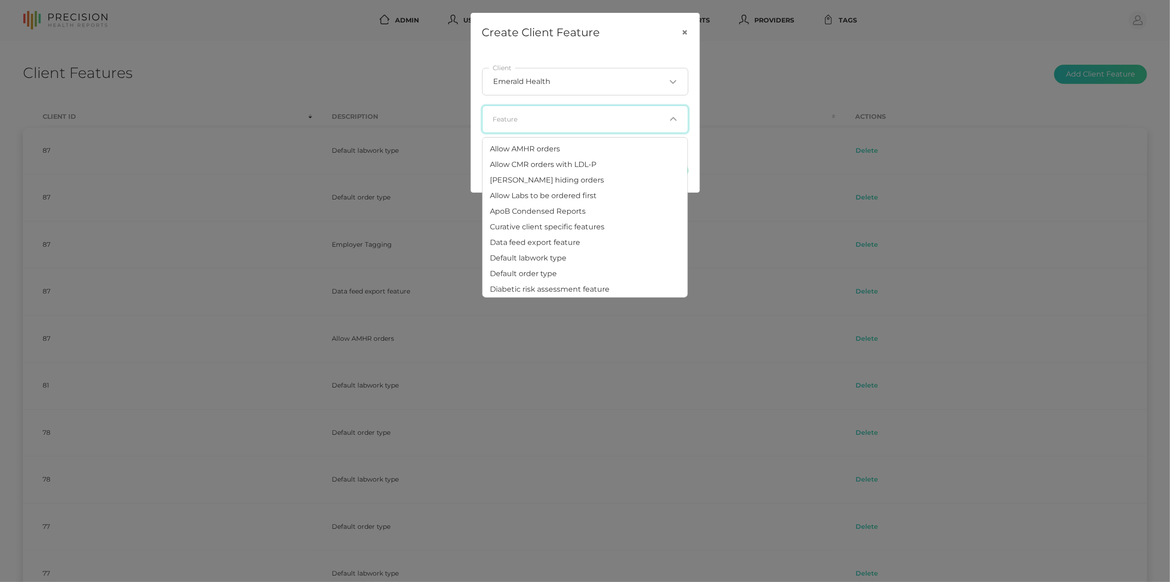
click at [622, 127] on div "Loading..." at bounding box center [585, 119] width 206 height 28
click at [581, 270] on li "Default order type" at bounding box center [585, 274] width 205 height 16
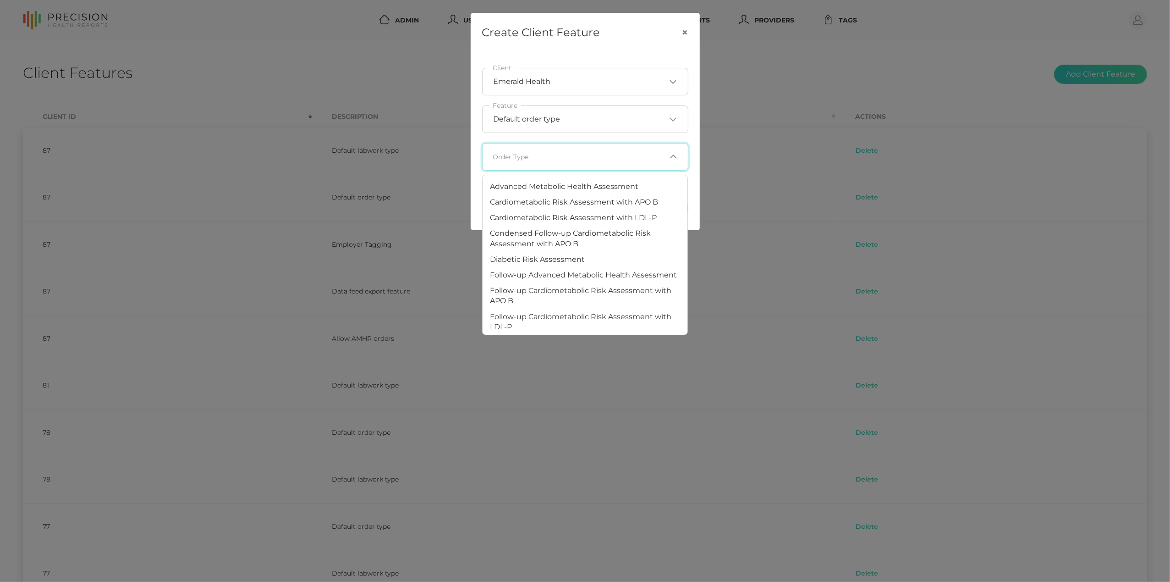
click at [569, 155] on input "Search for option" at bounding box center [579, 156] width 173 height 9
click at [568, 202] on span "Cardiometabolic Risk Assessment with APO B" at bounding box center [574, 202] width 168 height 9
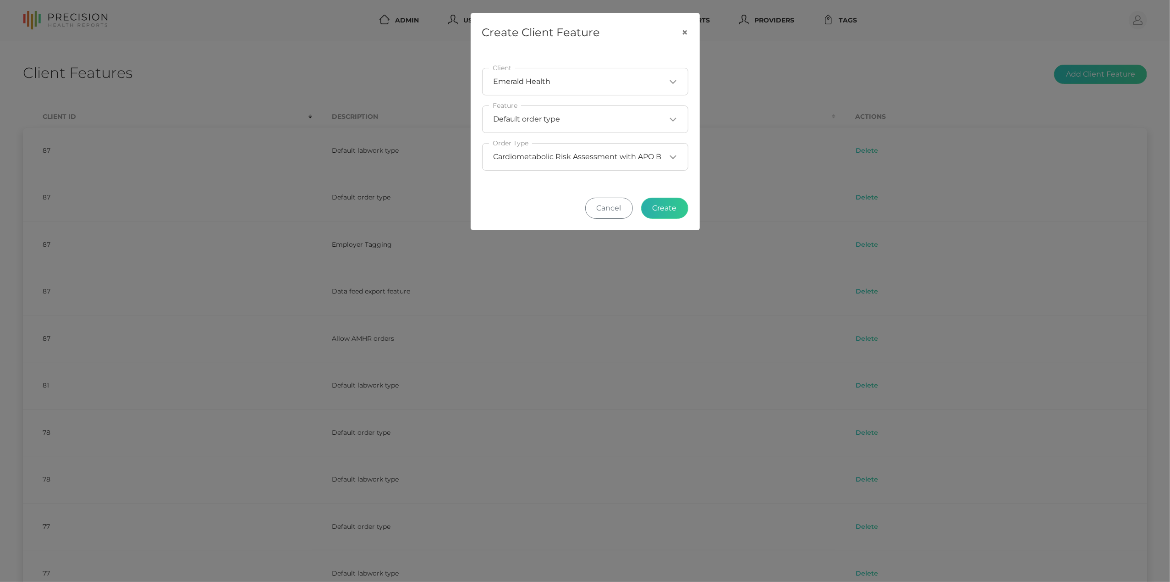
click at [678, 204] on button "Create" at bounding box center [664, 208] width 47 height 21
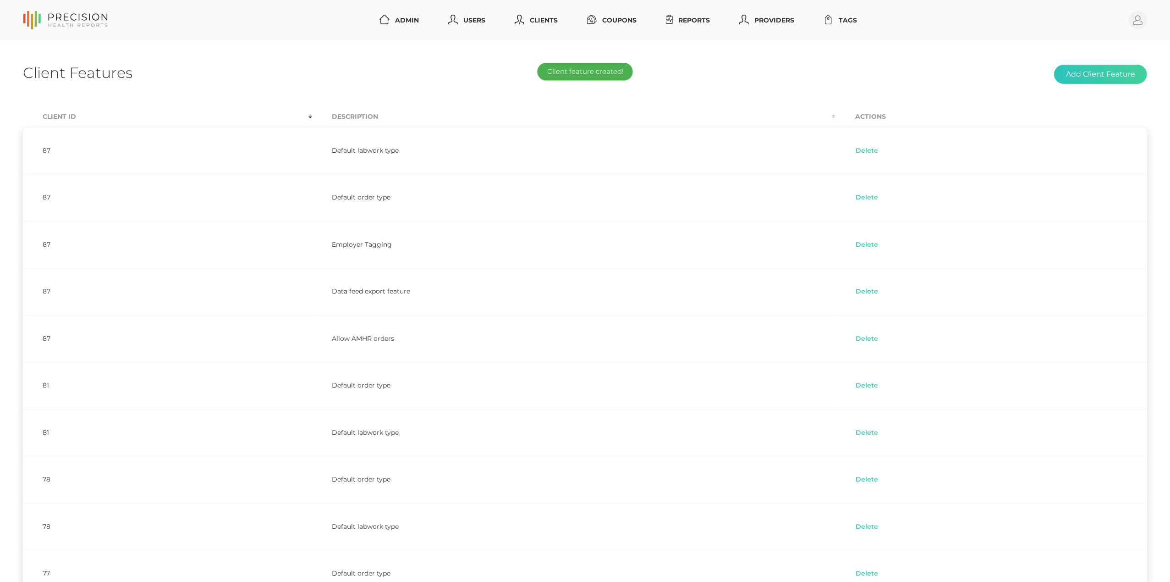
click at [738, 69] on div "Client Features Add Client Feature" at bounding box center [585, 75] width 1124 height 22
click at [714, 91] on div "Client Features Add Client Feature Client Id Description Actions 87 Default lab…" at bounding box center [585, 347] width 1170 height 612
click at [953, 17] on div "Admin Users Clients Coupons Reports Providers Tags Profile" at bounding box center [628, 20] width 1040 height 18
